Goal: Information Seeking & Learning: Learn about a topic

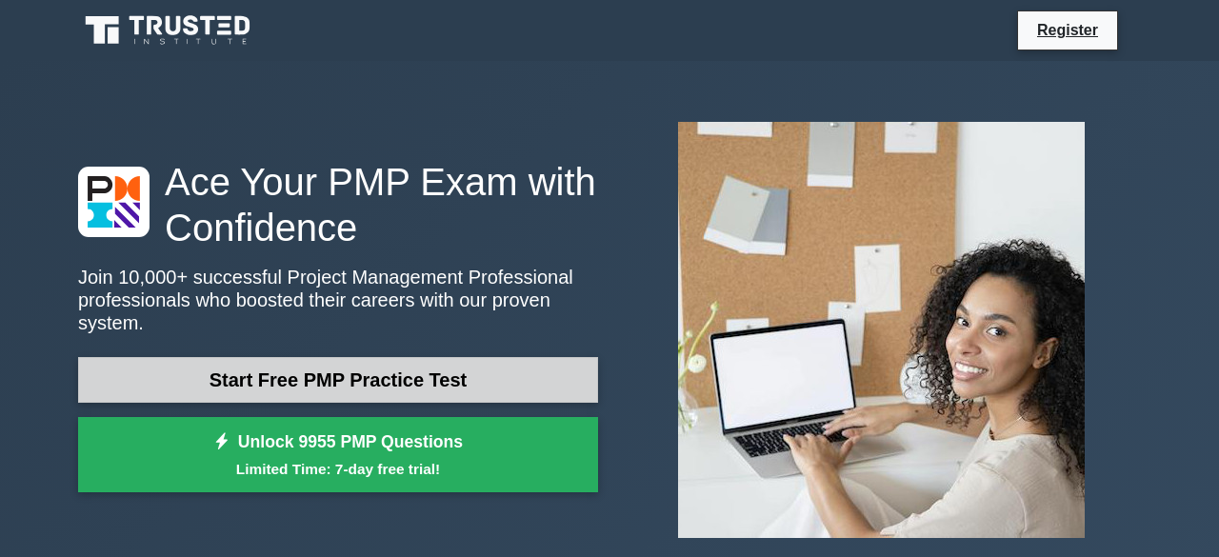
click at [210, 375] on link "Start Free PMP Practice Test" at bounding box center [338, 380] width 520 height 46
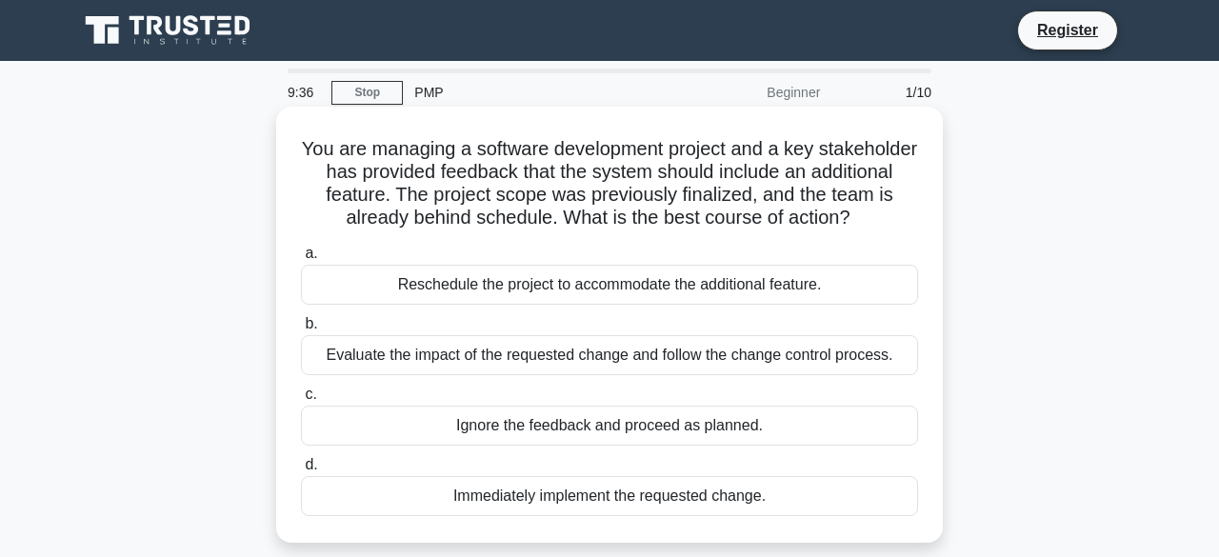
click at [404, 350] on div "Evaluate the impact of the requested change and follow the change control proce…" at bounding box center [609, 355] width 617 height 40
click at [301, 330] on input "b. Evaluate the impact of the requested change and follow the change control pr…" at bounding box center [301, 324] width 0 height 12
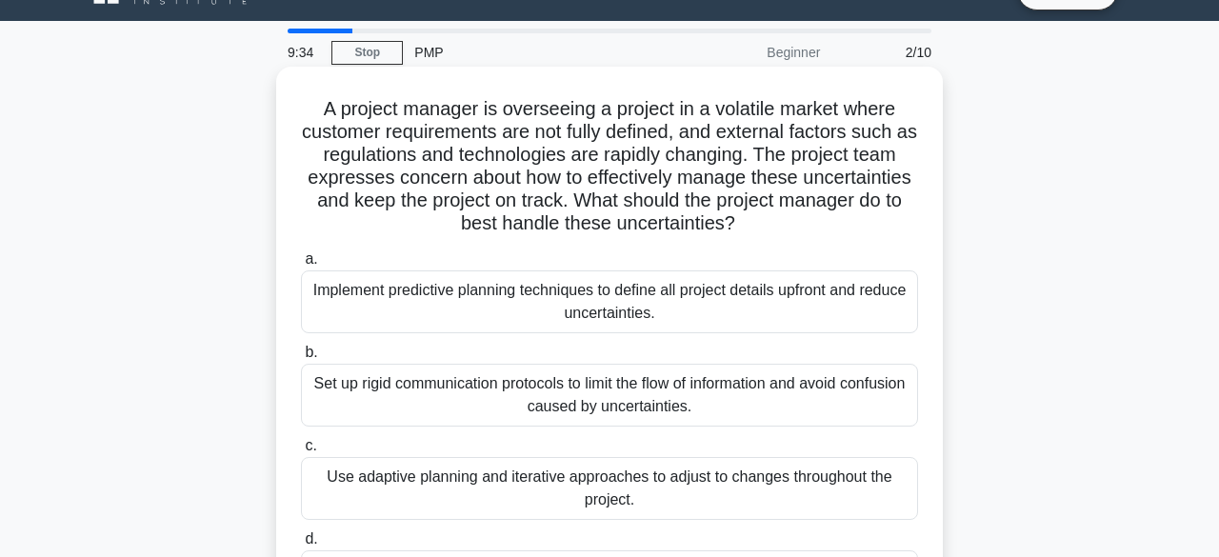
scroll to position [88, 0]
